Goal: Navigation & Orientation: Find specific page/section

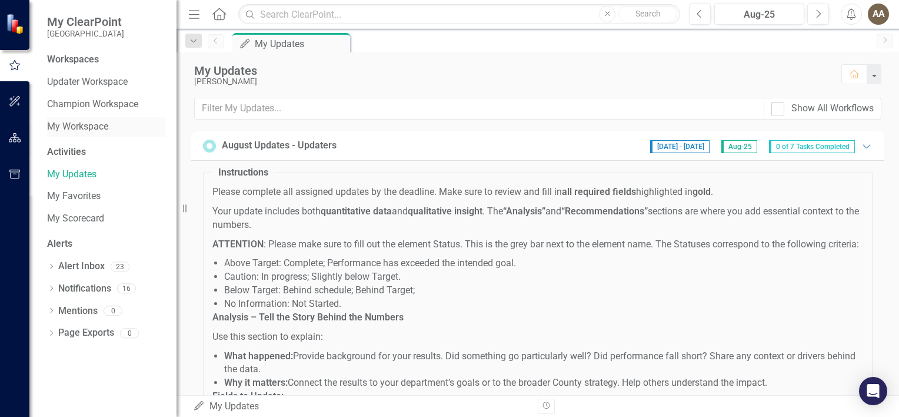
click at [65, 125] on link "My Workspace" at bounding box center [106, 127] width 118 height 14
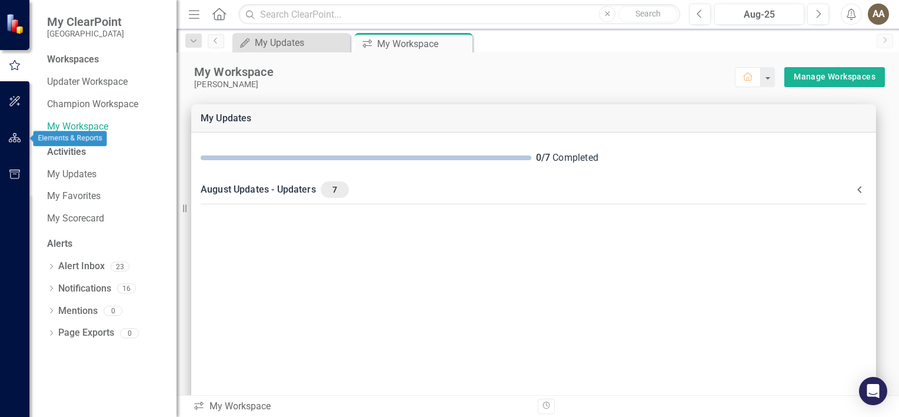
click at [15, 139] on icon "button" at bounding box center [15, 137] width 12 height 9
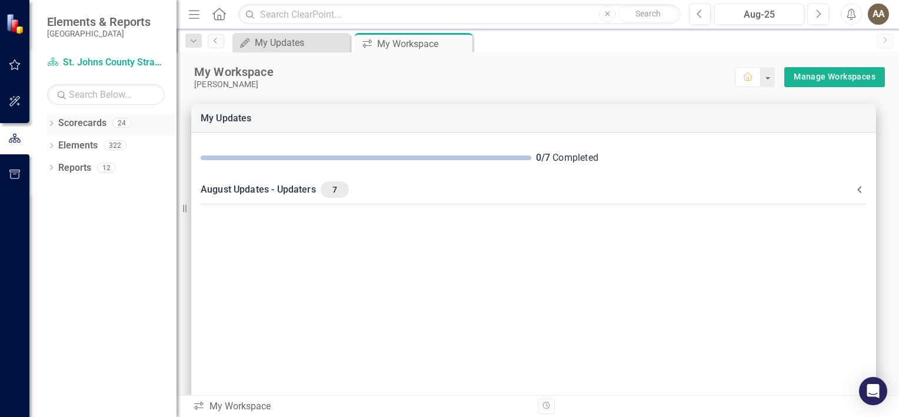
click at [88, 129] on link "Scorecards" at bounding box center [82, 124] width 48 height 14
click at [51, 126] on icon "Dropdown" at bounding box center [51, 124] width 8 height 6
click at [79, 147] on link "St. Johns County Strategic Plan" at bounding box center [121, 146] width 112 height 14
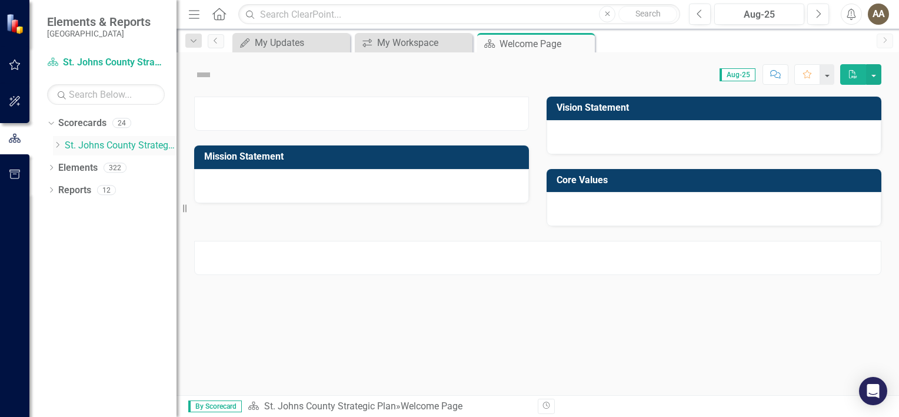
click at [58, 147] on icon "Dropdown" at bounding box center [57, 144] width 9 height 7
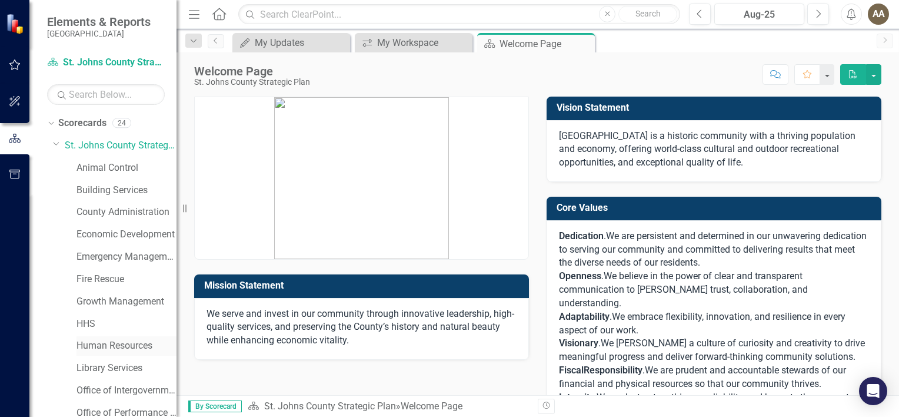
click at [102, 344] on link "Human Resources" at bounding box center [127, 346] width 100 height 14
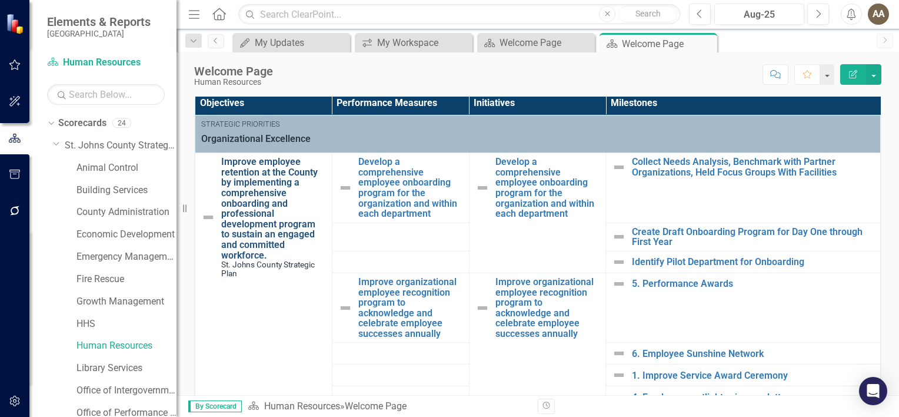
click at [248, 228] on link "Improve employee retention at the County by implementing a comprehensive onboar…" at bounding box center [273, 209] width 105 height 104
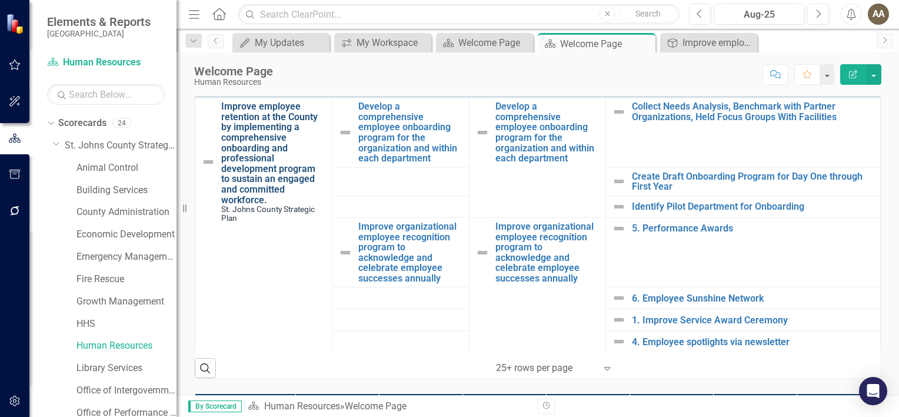
click at [261, 169] on link "Improve employee retention at the County by implementing a comprehensive onboar…" at bounding box center [273, 153] width 105 height 104
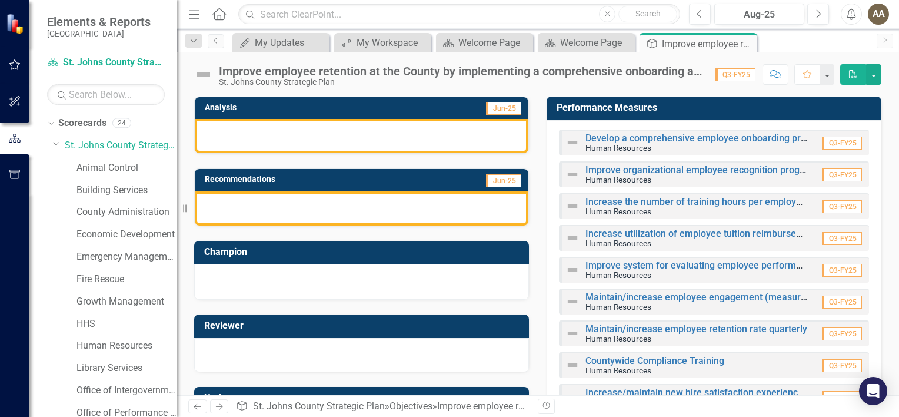
click at [319, 140] on div at bounding box center [362, 136] width 334 height 34
click at [315, 131] on div at bounding box center [362, 136] width 334 height 34
click at [102, 346] on link "Human Resources" at bounding box center [127, 346] width 100 height 14
